Goal: Task Accomplishment & Management: Use online tool/utility

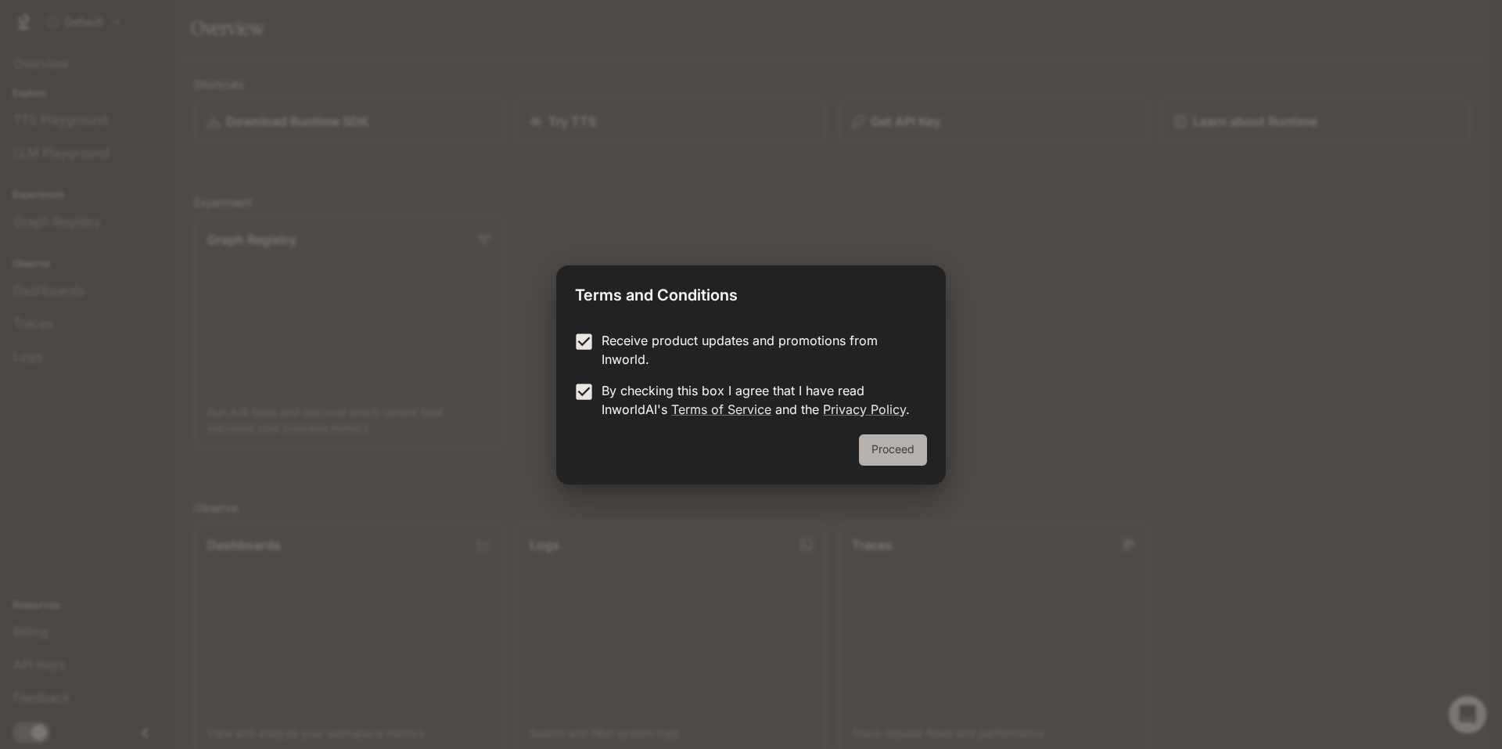
click at [908, 454] on button "Proceed" at bounding box center [893, 449] width 68 height 31
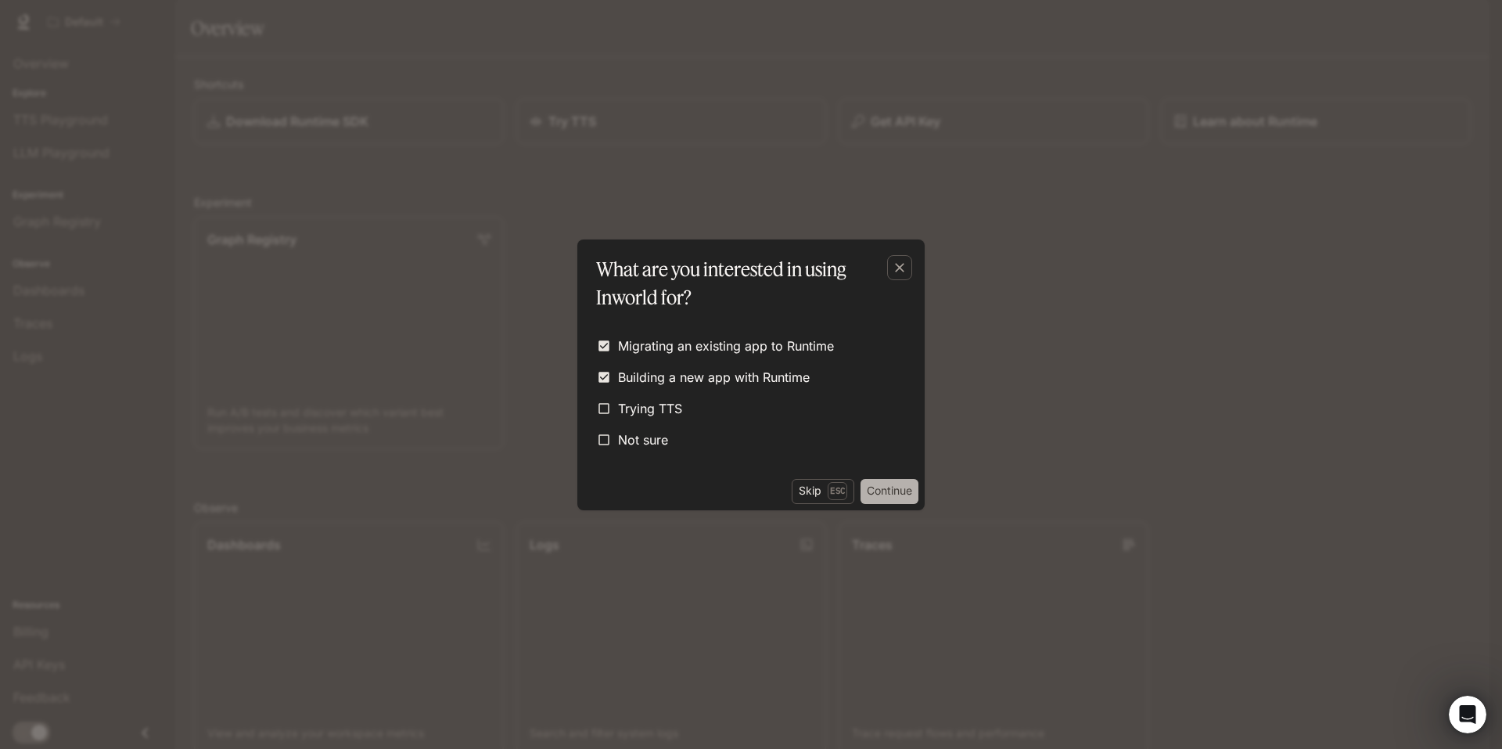
click at [891, 491] on button "Continue" at bounding box center [889, 491] width 58 height 25
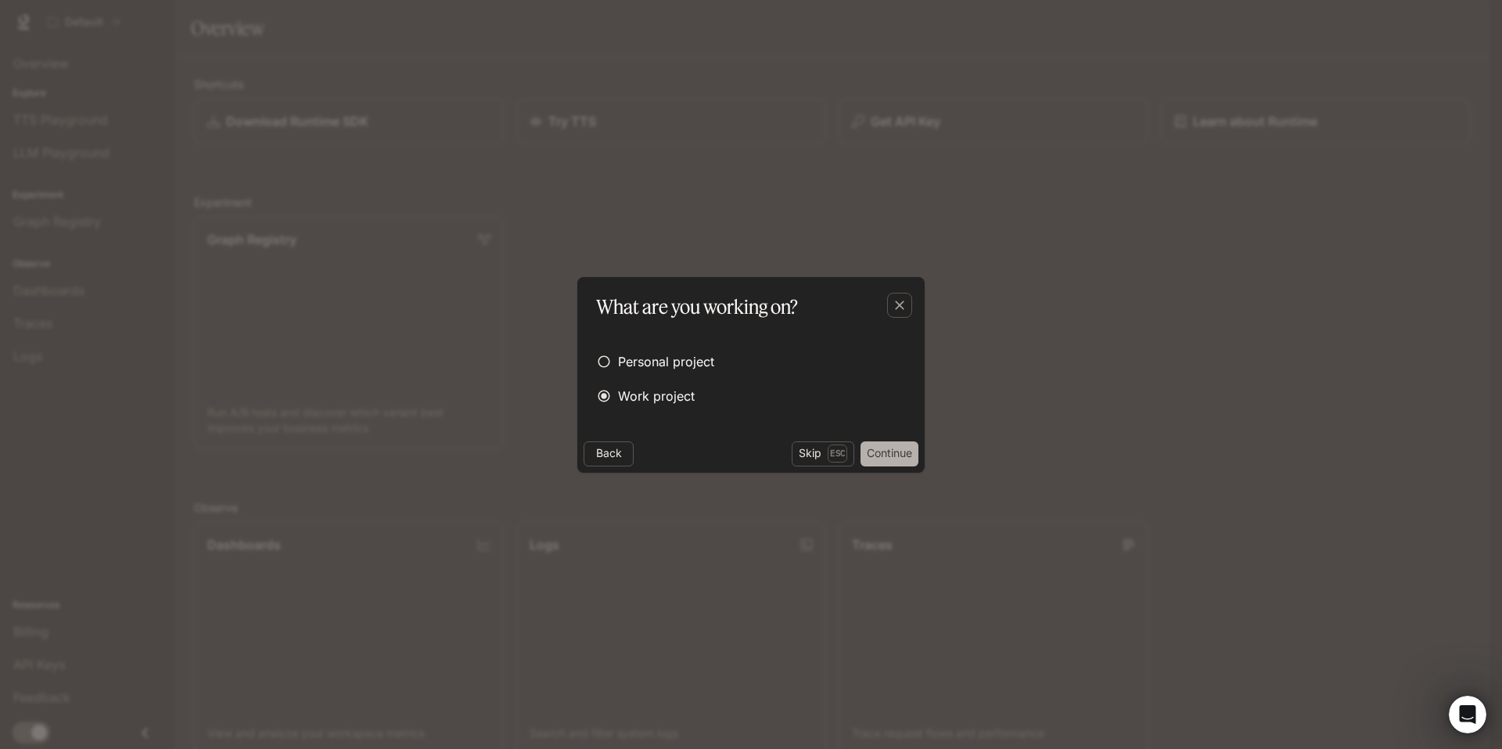
click at [881, 453] on button "Continue" at bounding box center [889, 453] width 58 height 25
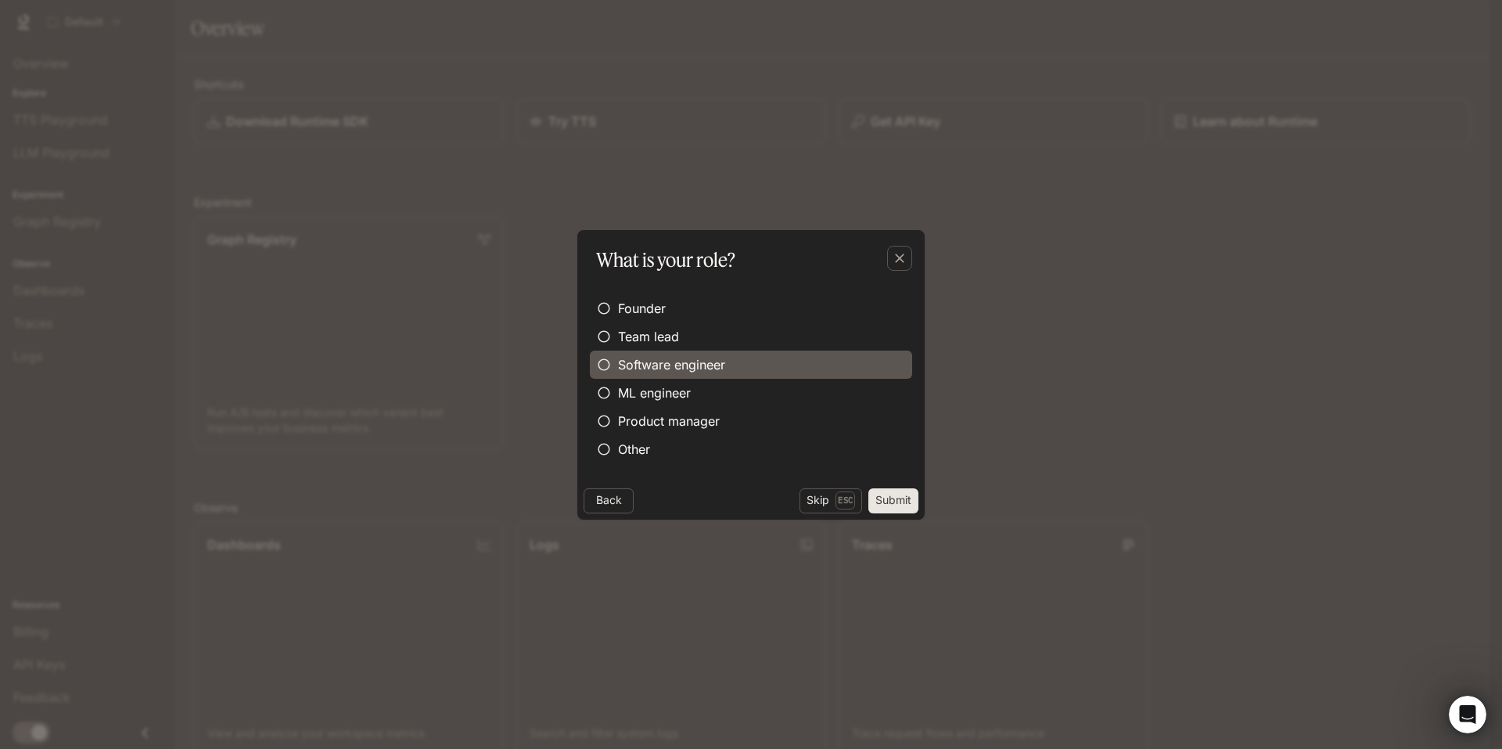
click at [631, 362] on span "Software engineer" at bounding box center [671, 364] width 107 height 19
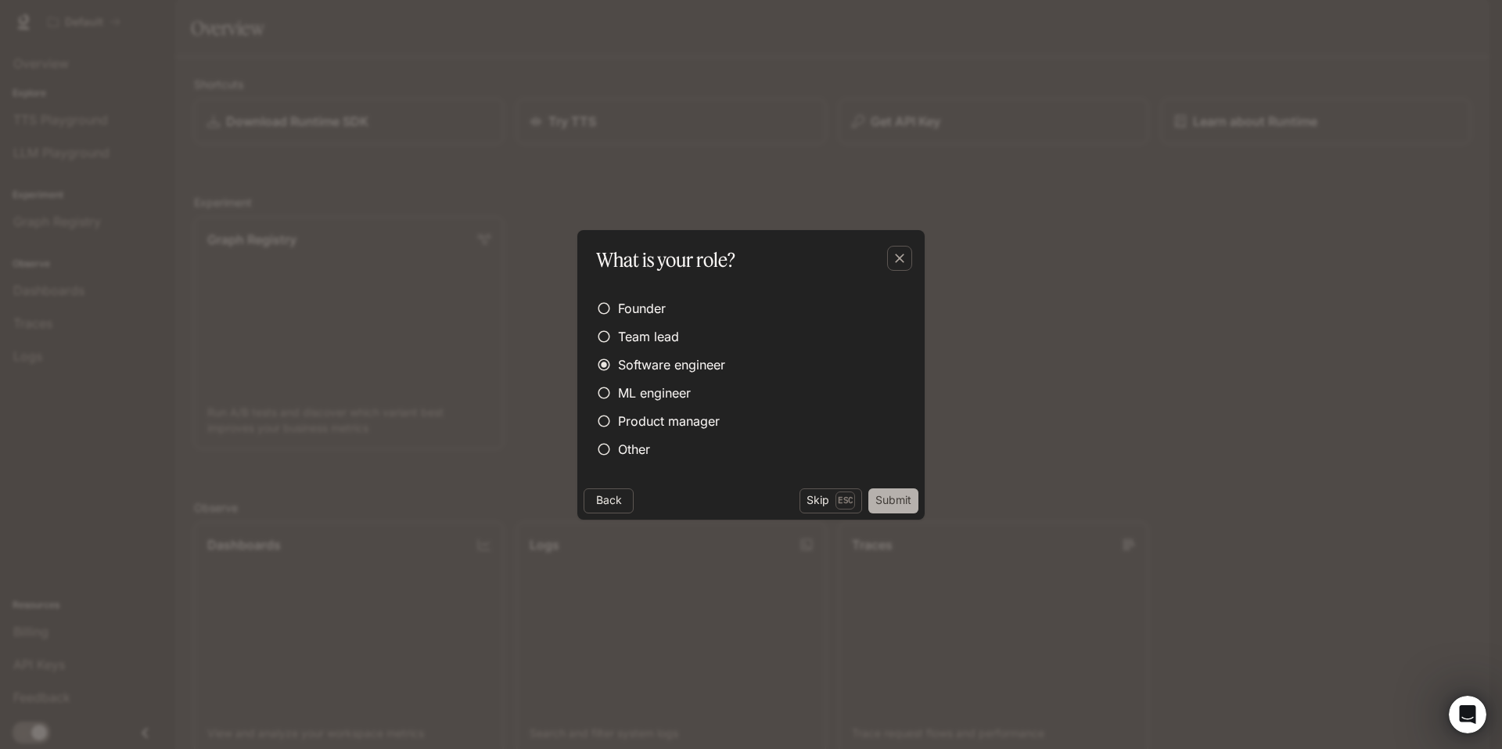
click at [881, 499] on button "Submit" at bounding box center [893, 500] width 50 height 25
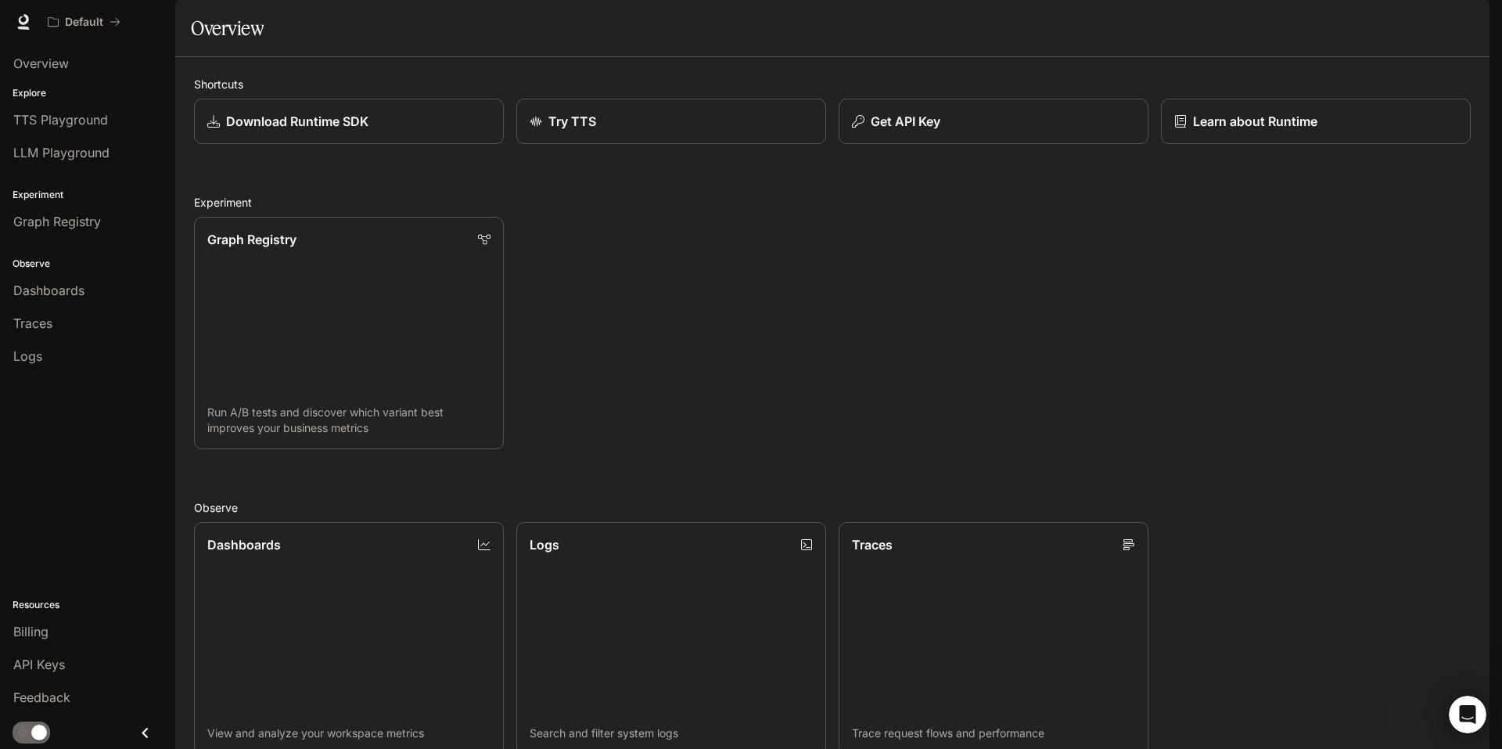
click at [1384, 19] on span "Documentation" at bounding box center [1394, 23] width 77 height 20
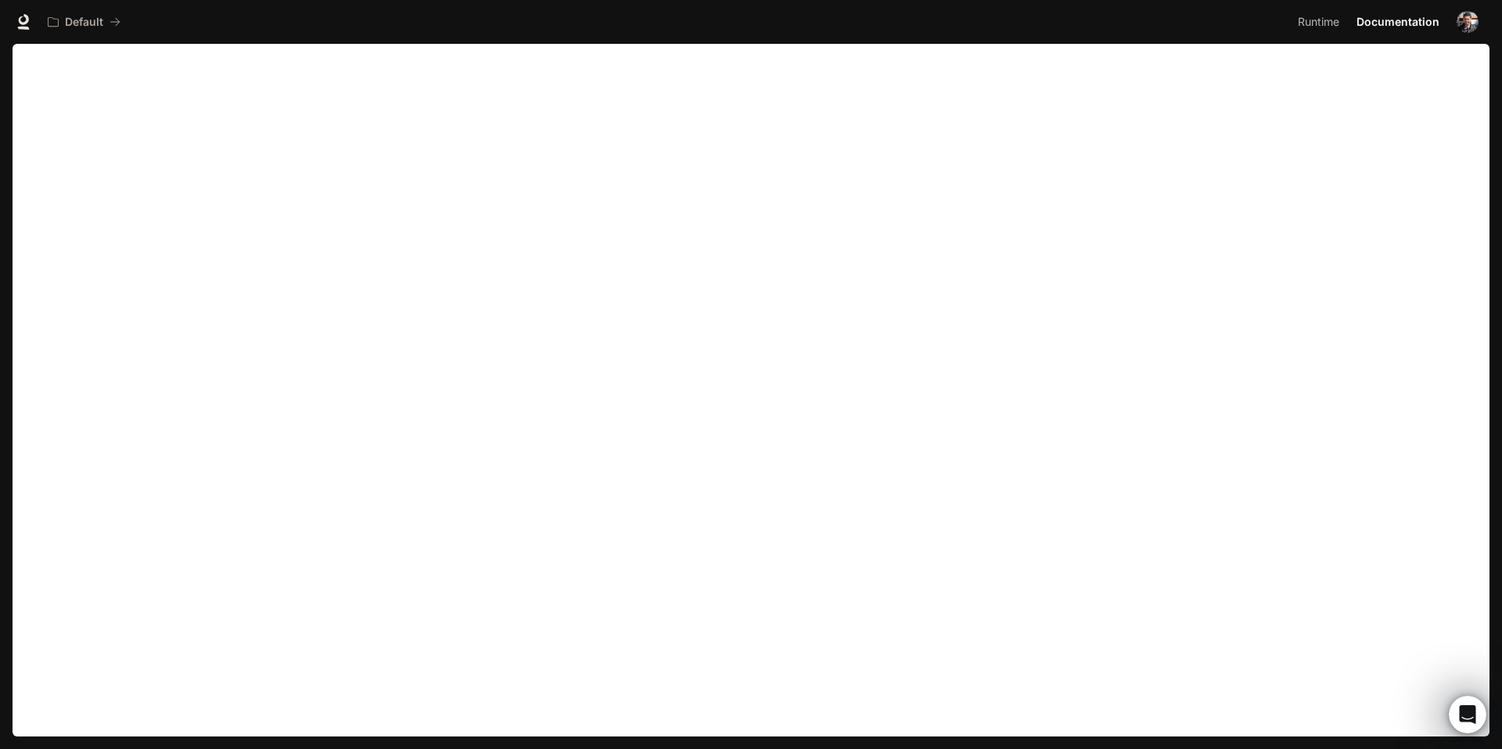
click at [9, 31] on div "Default Runtime Runtime Documentation Documentation" at bounding box center [751, 22] width 1502 height 44
click at [21, 19] on icon at bounding box center [24, 22] width 16 height 16
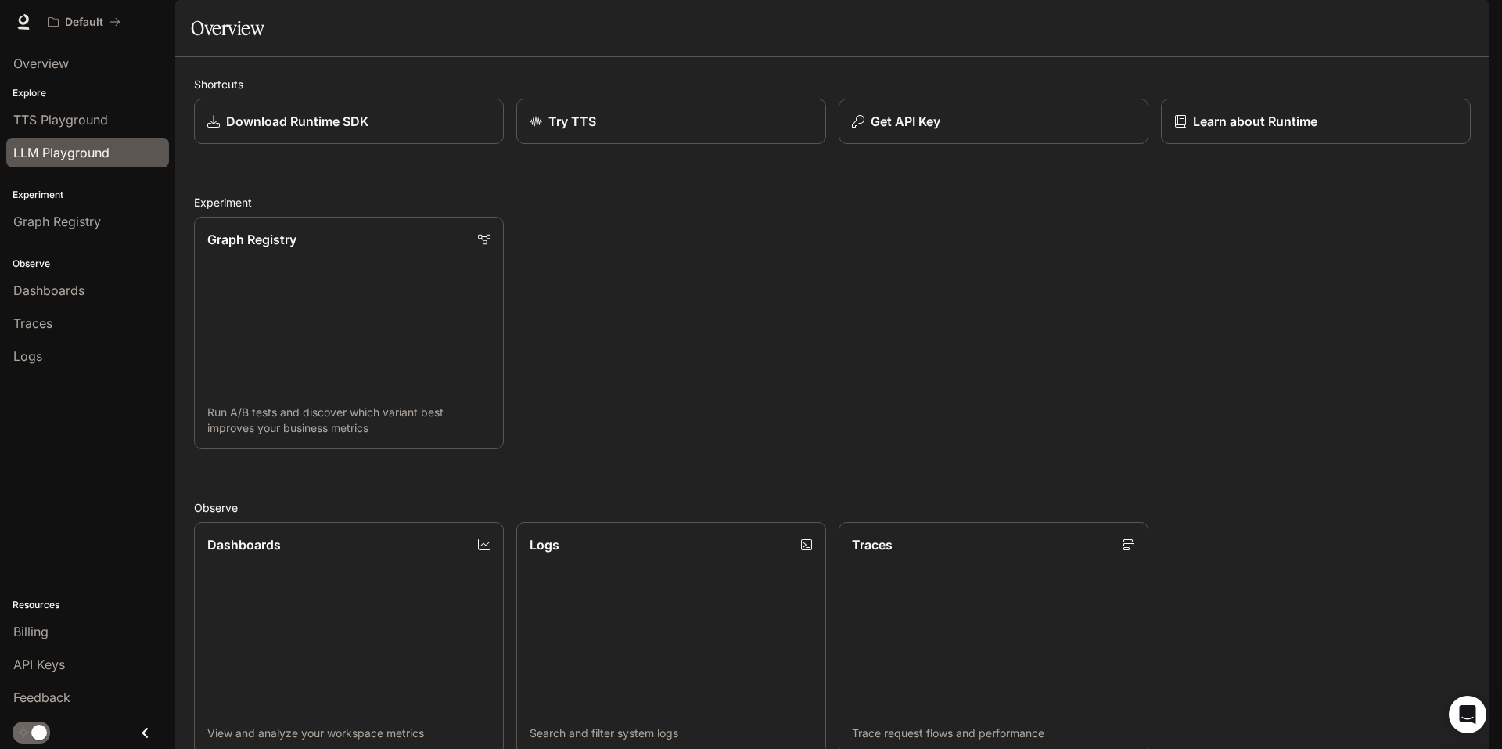
click at [91, 143] on span "LLM Playground" at bounding box center [61, 152] width 96 height 19
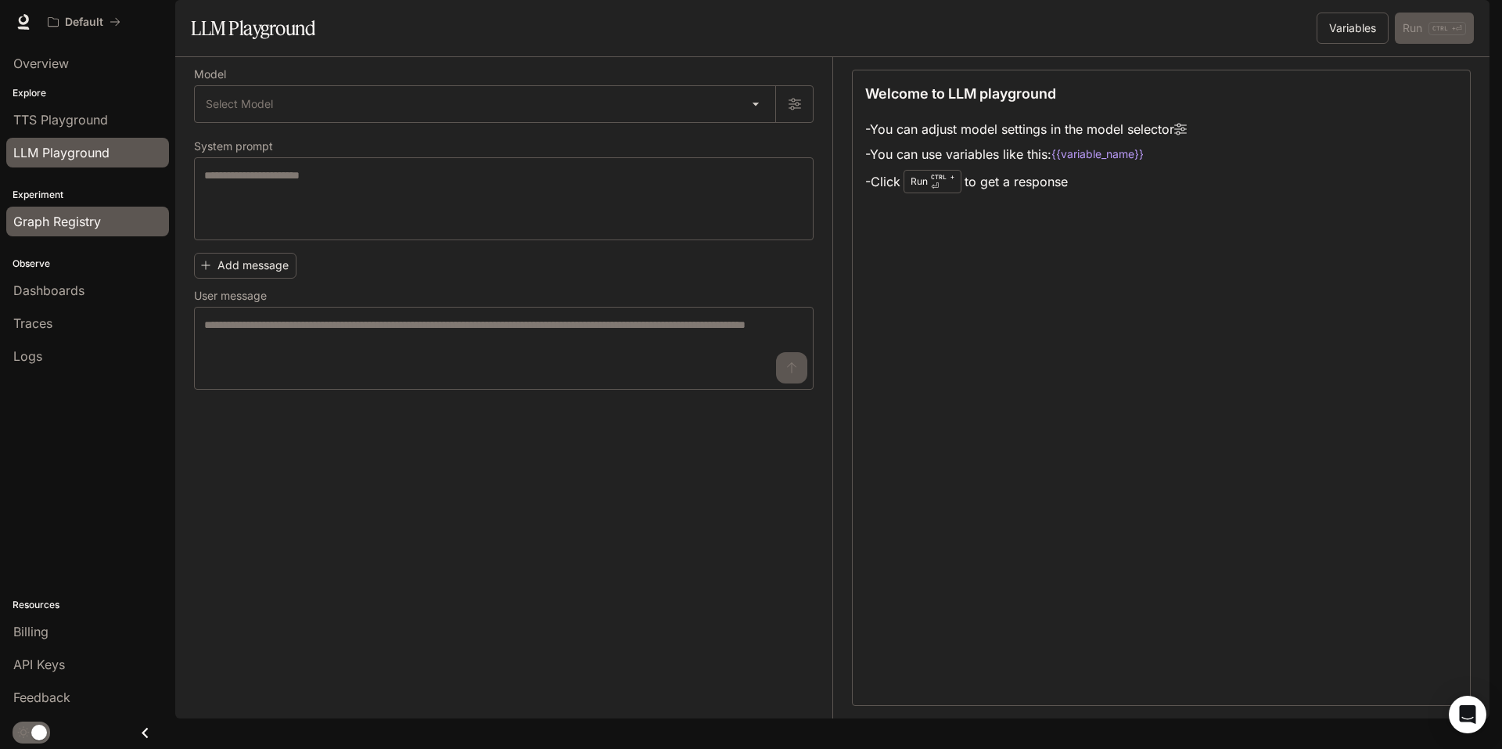
click at [63, 217] on span "Graph Registry" at bounding box center [57, 221] width 88 height 19
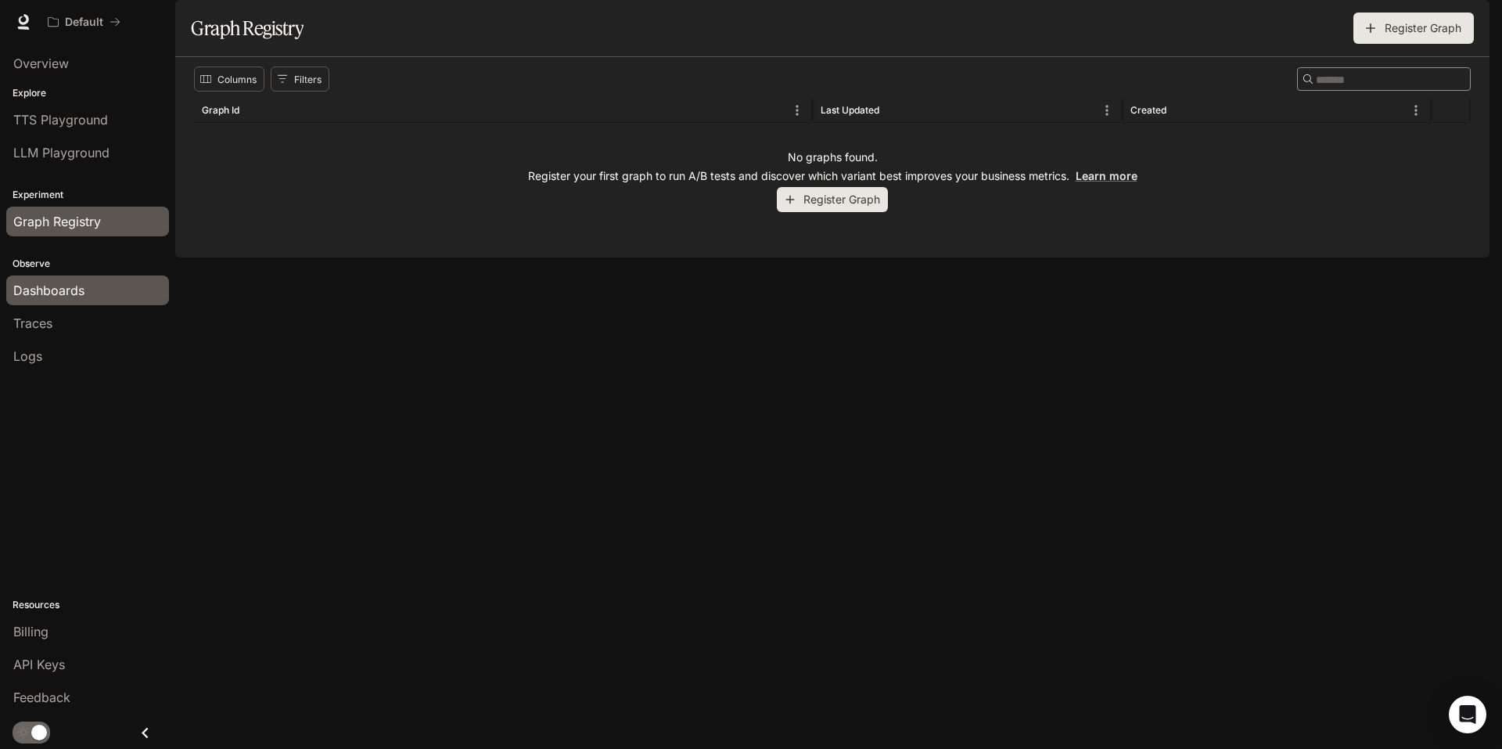
click at [44, 291] on span "Dashboards" at bounding box center [48, 290] width 71 height 19
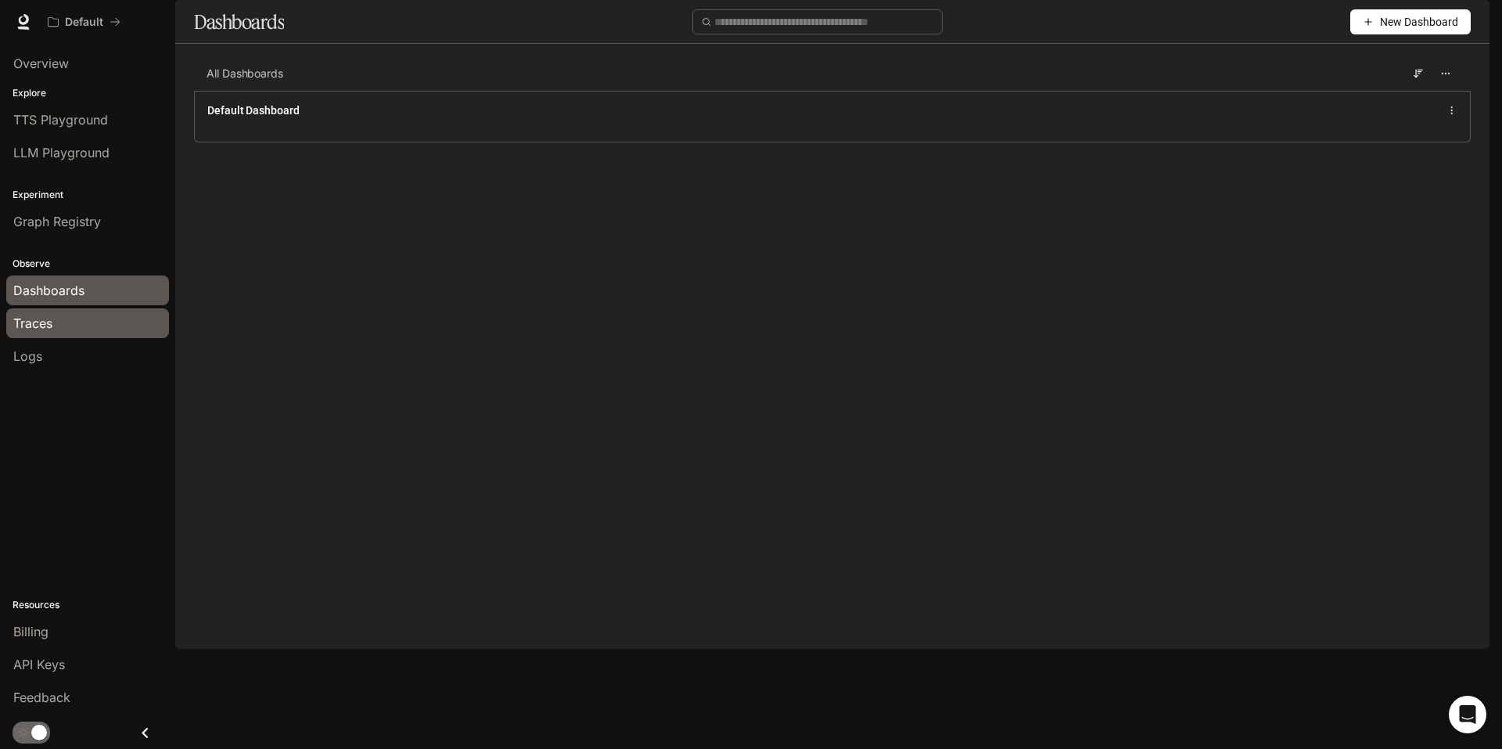
click at [57, 325] on div "Traces" at bounding box center [87, 323] width 149 height 19
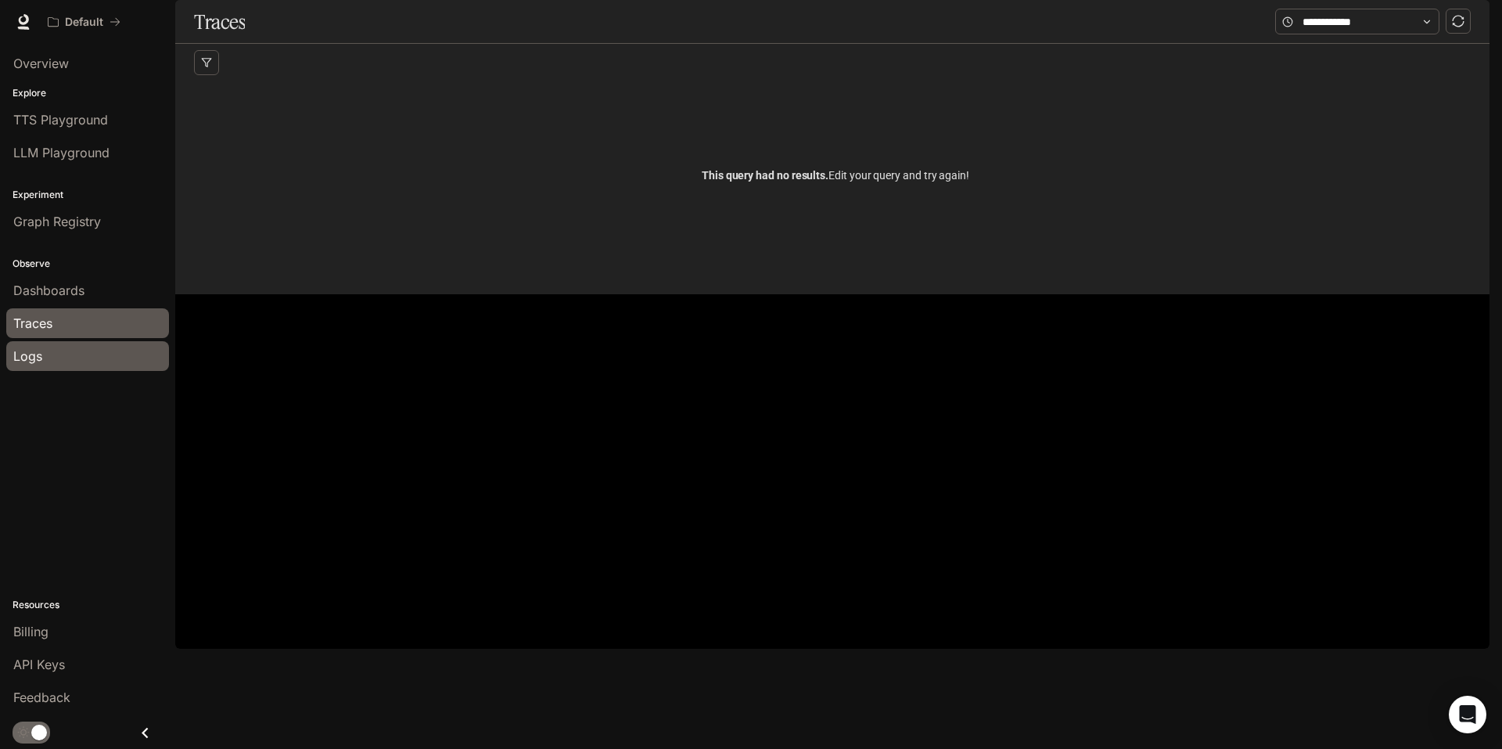
click at [37, 358] on span "Logs" at bounding box center [27, 355] width 29 height 19
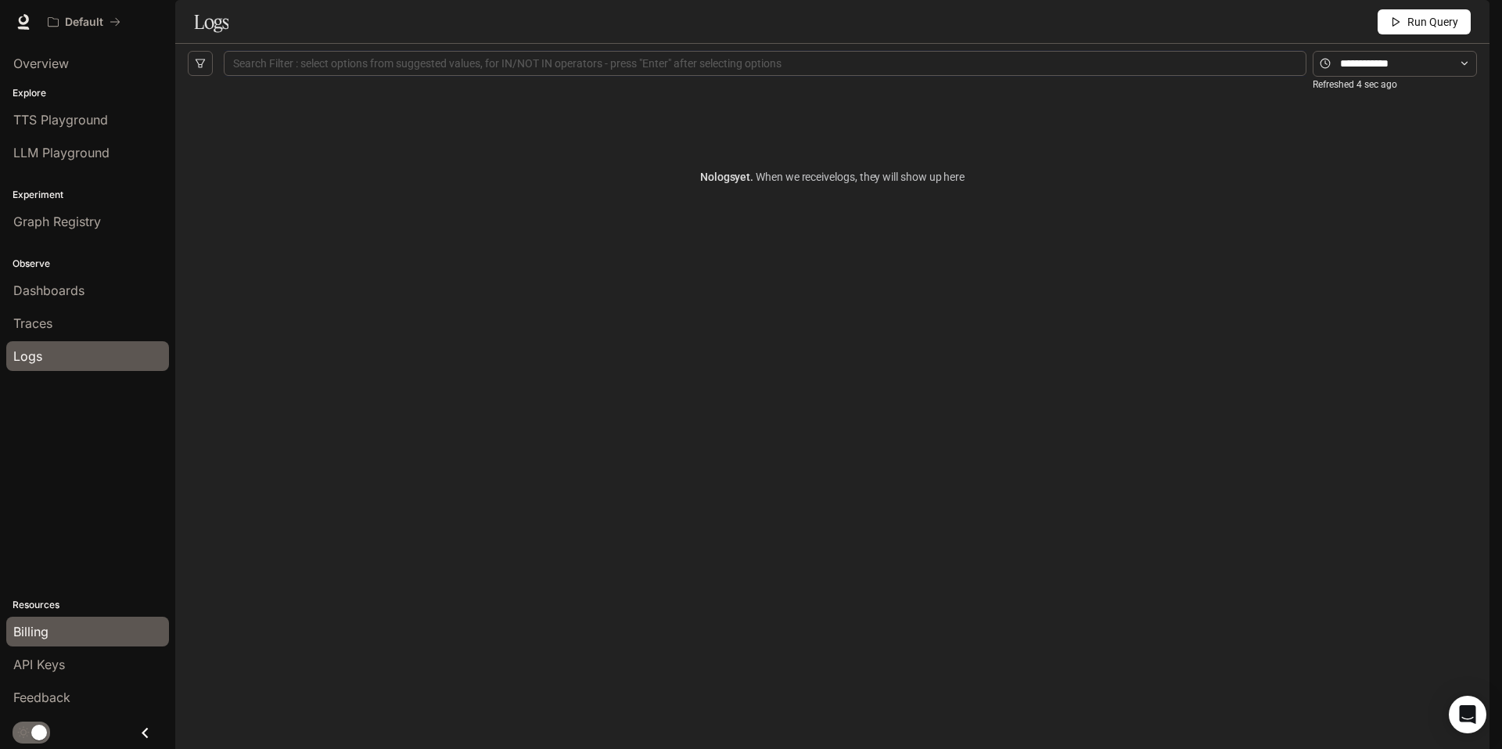
click at [31, 629] on span "Billing" at bounding box center [30, 631] width 35 height 19
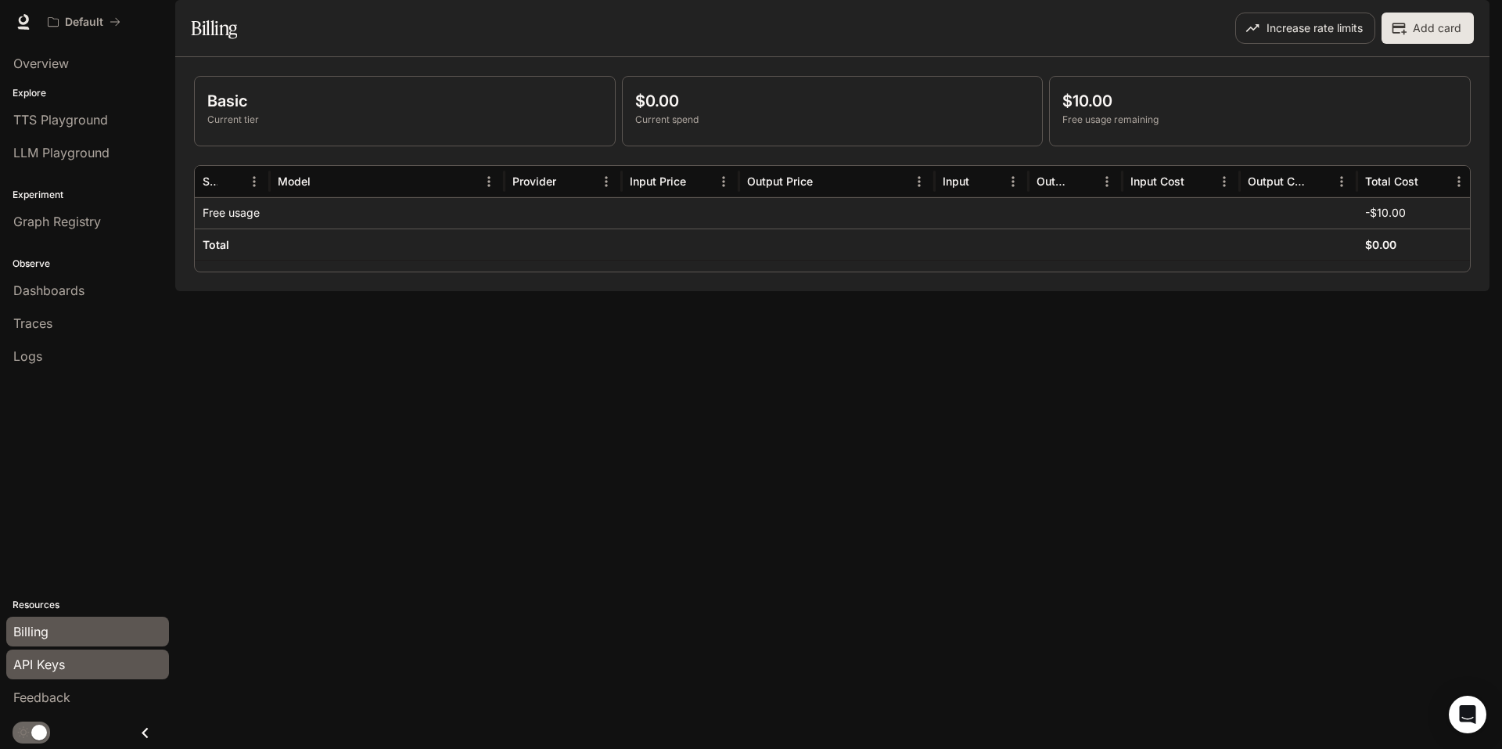
click at [46, 657] on span "API Keys" at bounding box center [39, 664] width 52 height 19
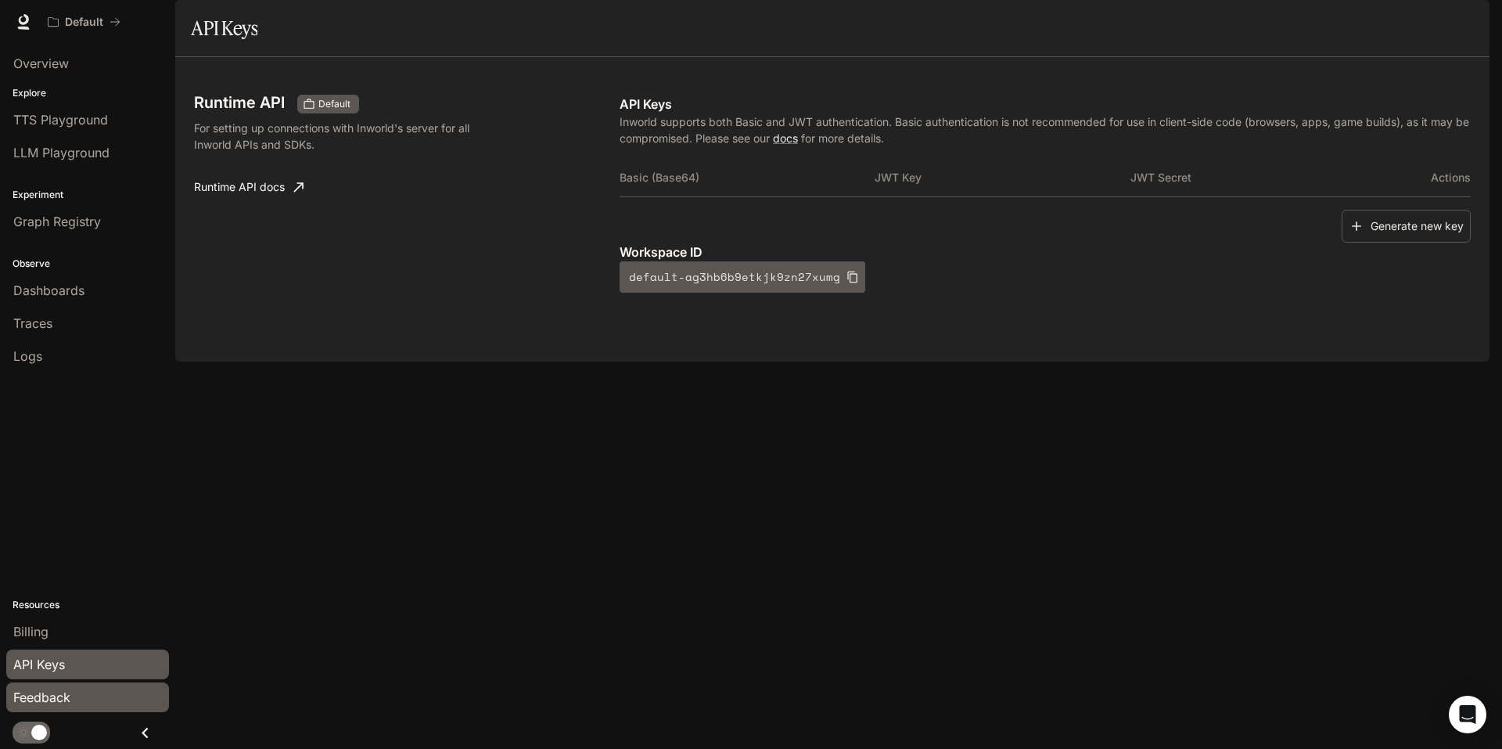
click at [56, 695] on span "Feedback" at bounding box center [41, 697] width 57 height 19
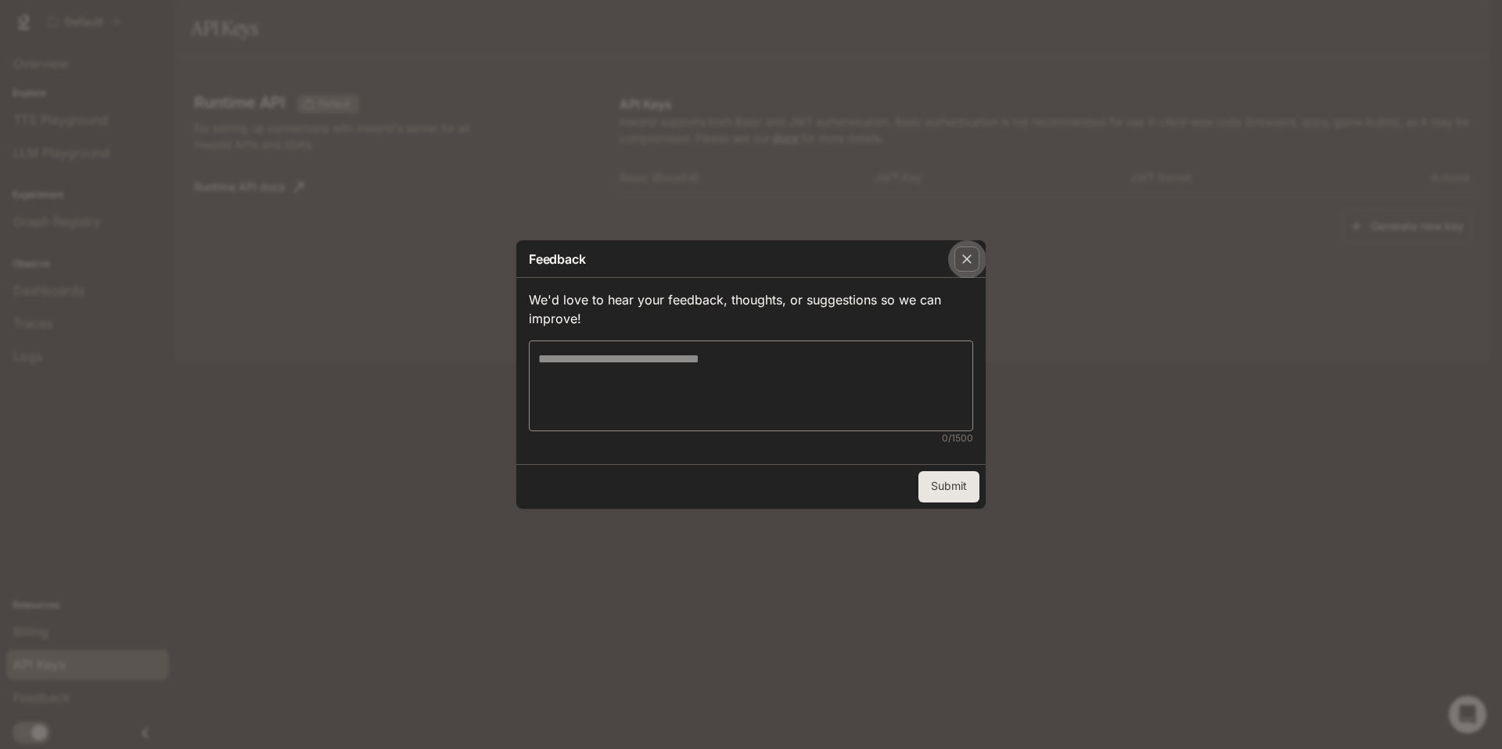
click at [968, 255] on icon "button" at bounding box center [967, 259] width 16 height 16
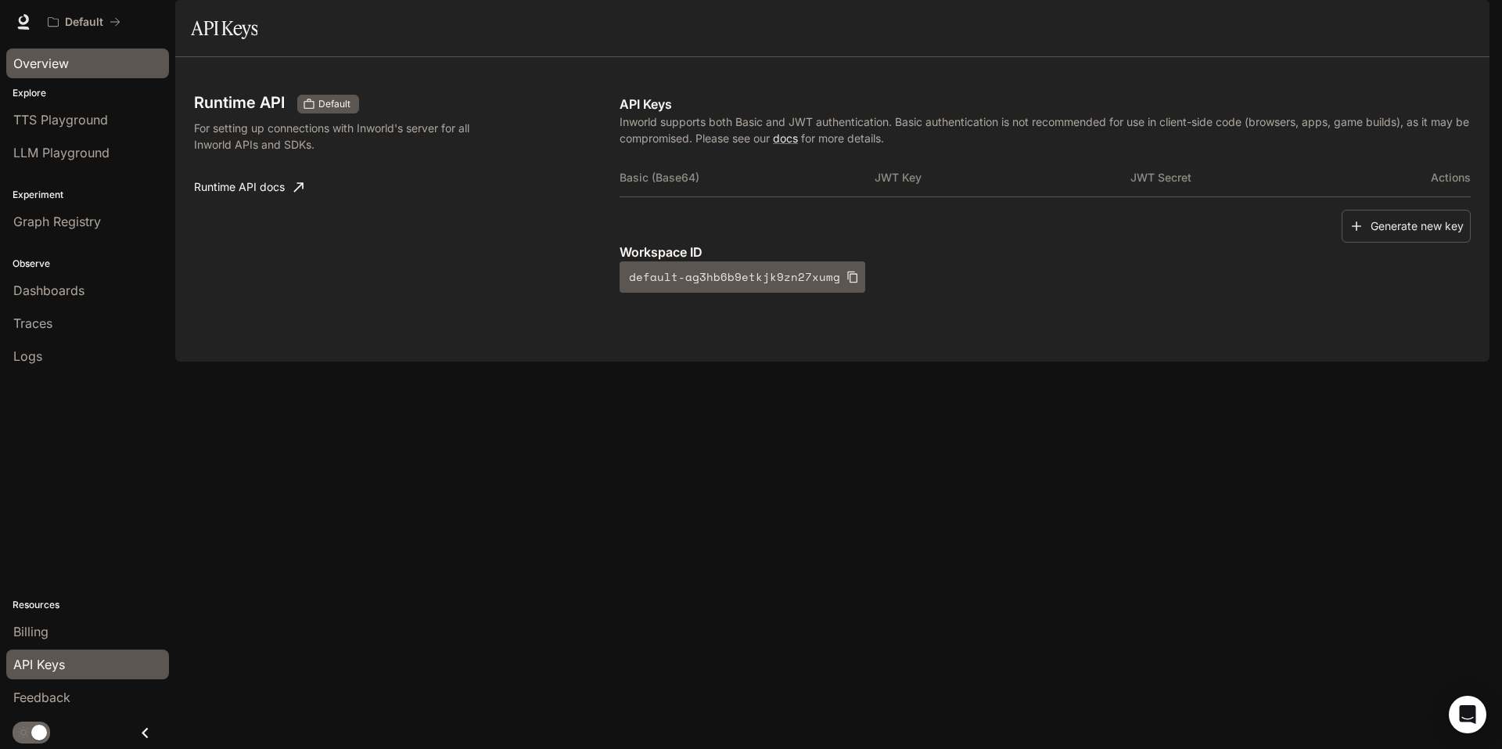
click at [48, 63] on span "Overview" at bounding box center [41, 63] width 56 height 19
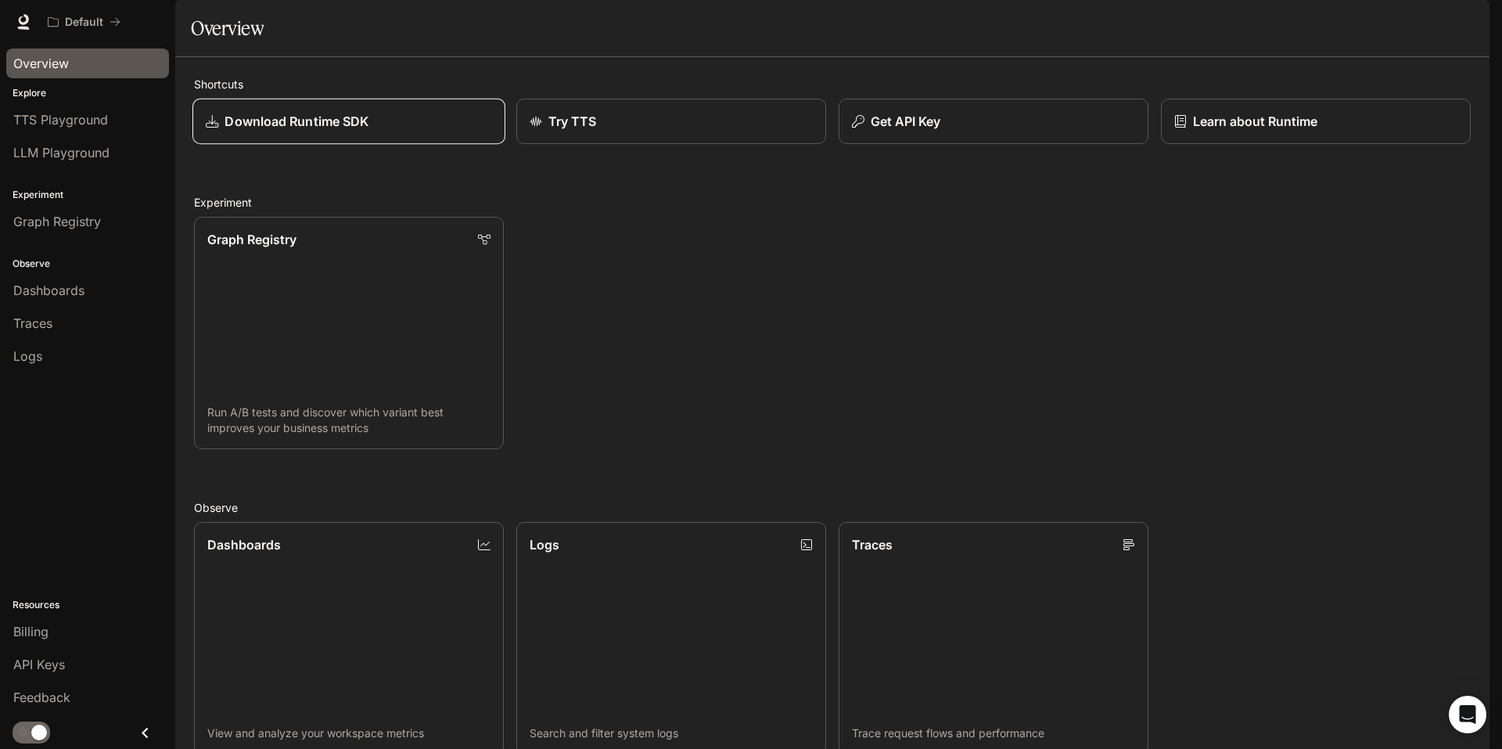
click at [364, 131] on p "Download Runtime SDK" at bounding box center [296, 121] width 144 height 19
